Goal: Information Seeking & Learning: Find specific fact

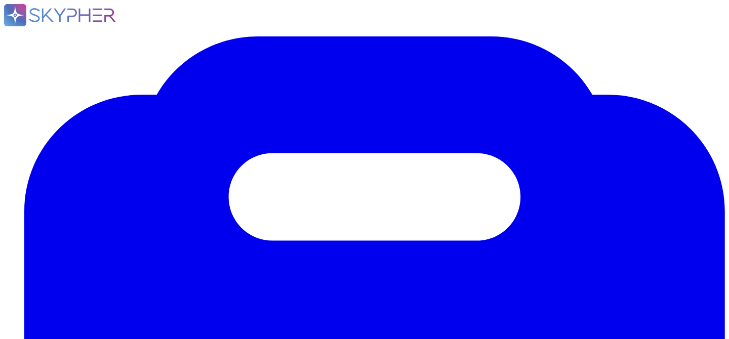
type input "backup restoration test"
drag, startPoint x: 314, startPoint y: 200, endPoint x: 108, endPoint y: 133, distance: 216.5
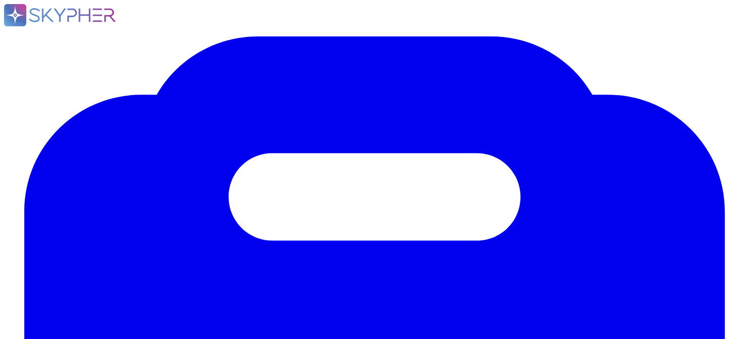
type input "aem"
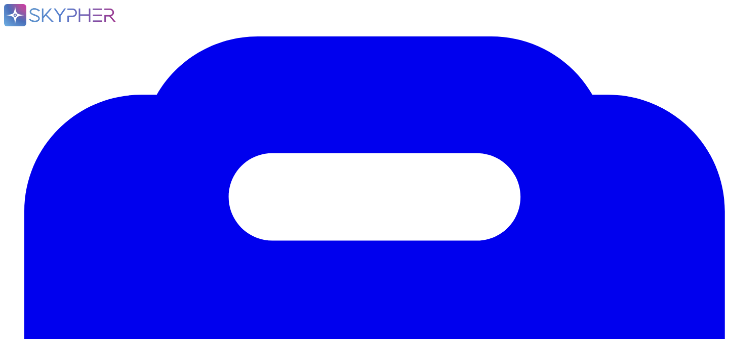
drag, startPoint x: 108, startPoint y: 127, endPoint x: 346, endPoint y: 145, distance: 238.5
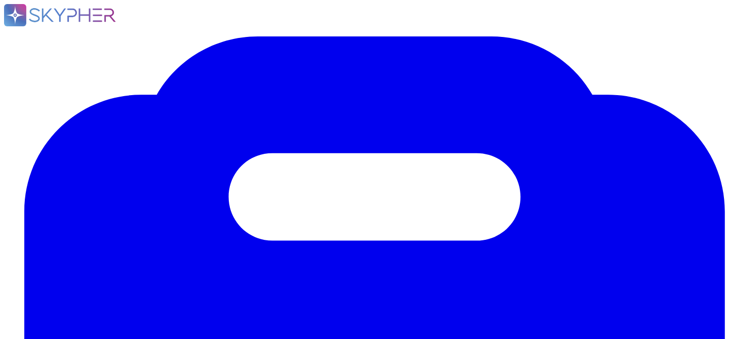
type input "backup configuration"
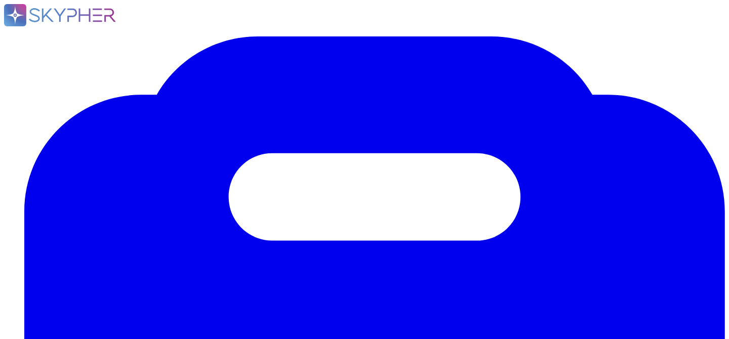
scroll to position [213, 0]
